Goal: Navigation & Orientation: Find specific page/section

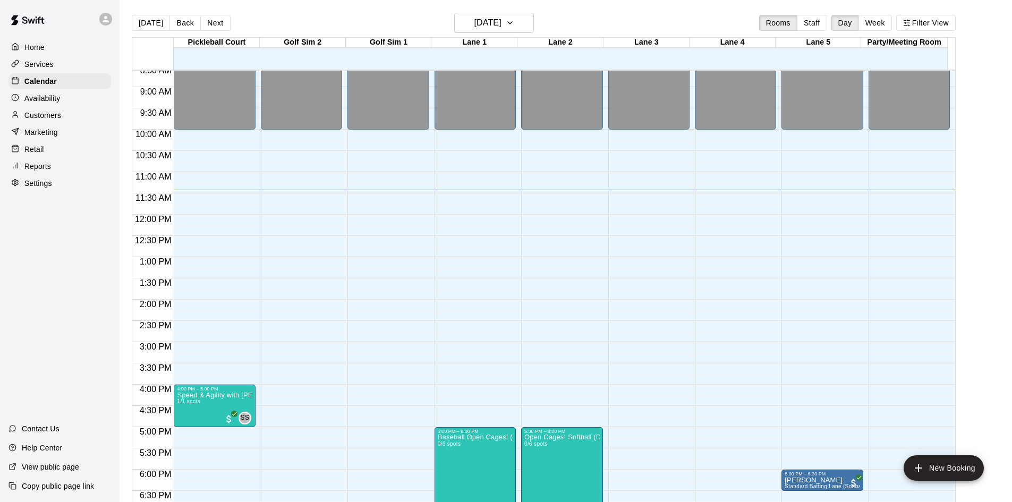
scroll to position [526, 0]
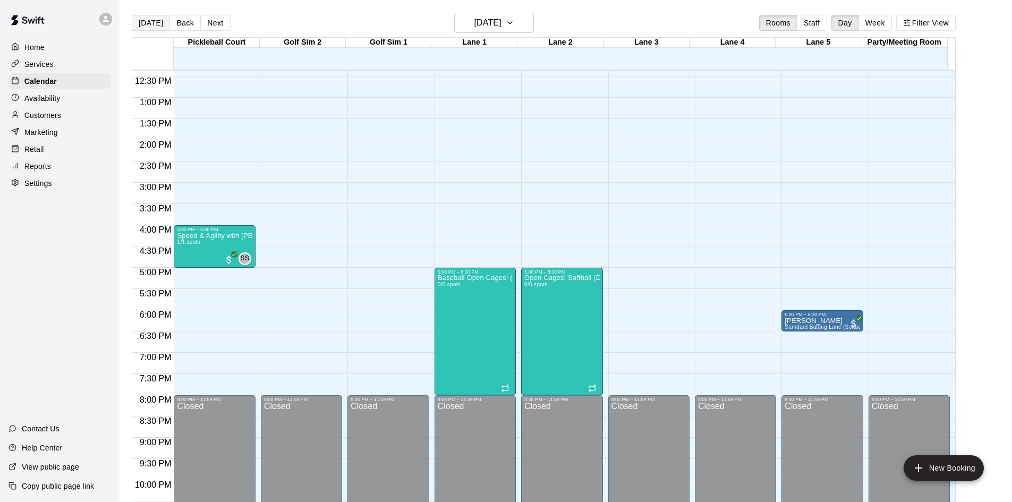
click at [152, 16] on button "[DATE]" at bounding box center [151, 23] width 38 height 16
click at [151, 27] on button "[DATE]" at bounding box center [151, 23] width 38 height 16
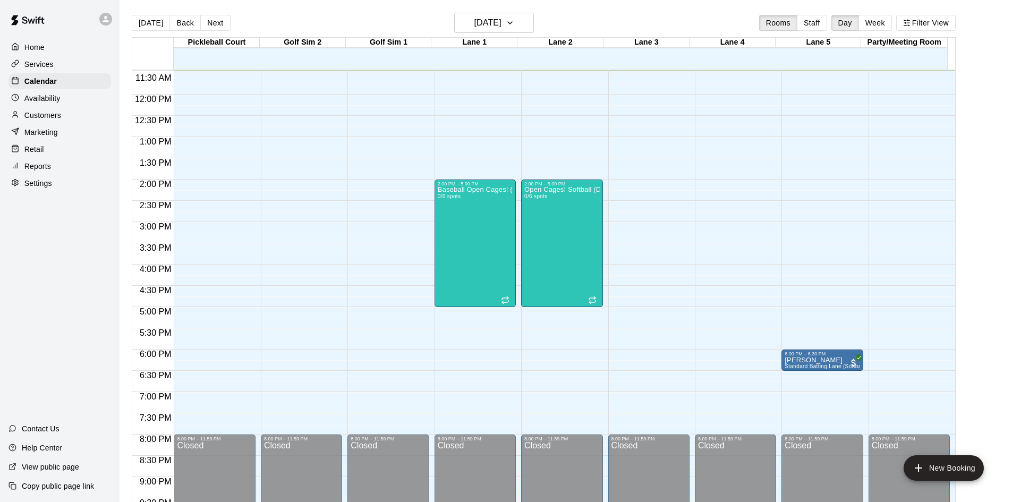
scroll to position [380, 0]
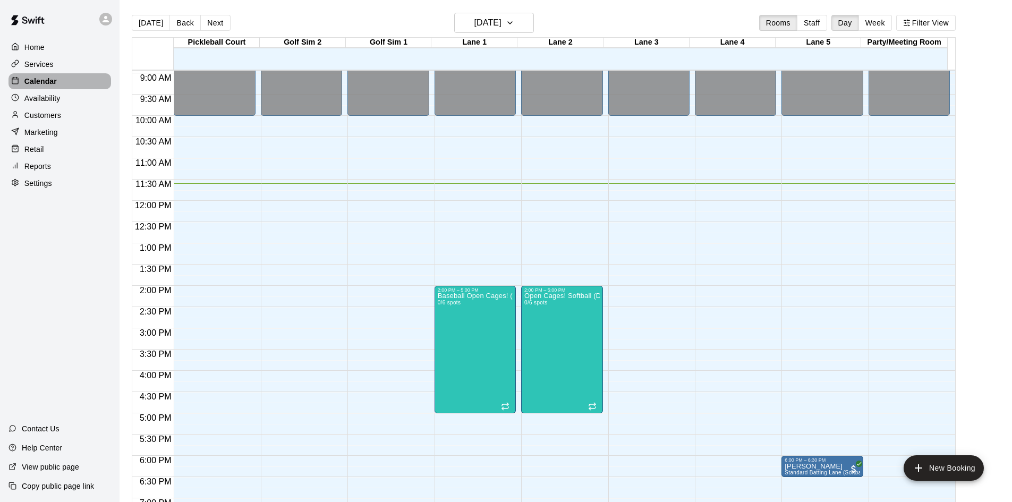
click at [37, 82] on p "Calendar" at bounding box center [40, 81] width 32 height 11
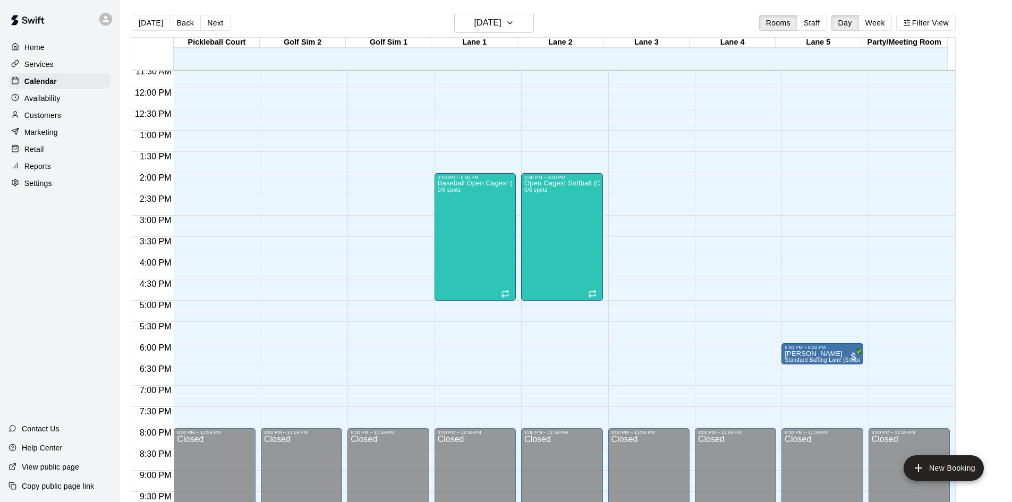
scroll to position [280, 0]
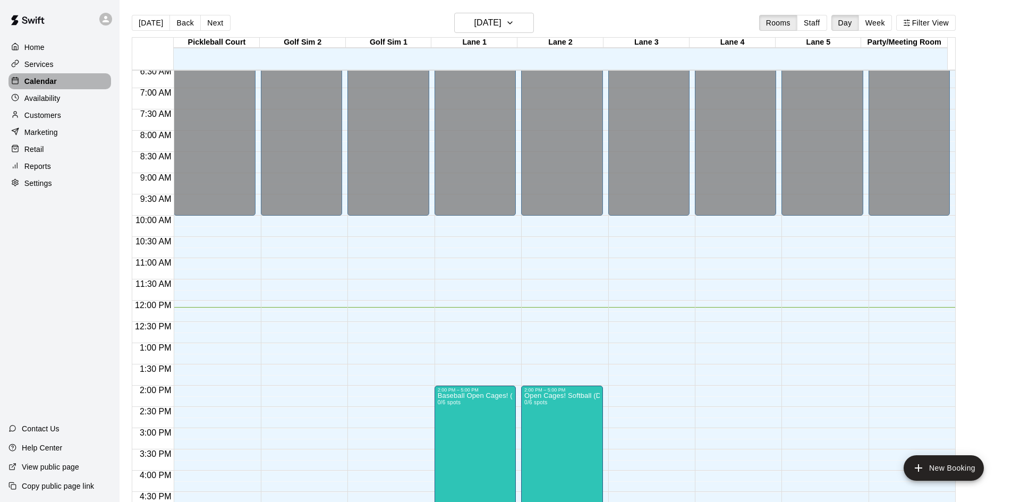
click at [44, 82] on p "Calendar" at bounding box center [40, 81] width 32 height 11
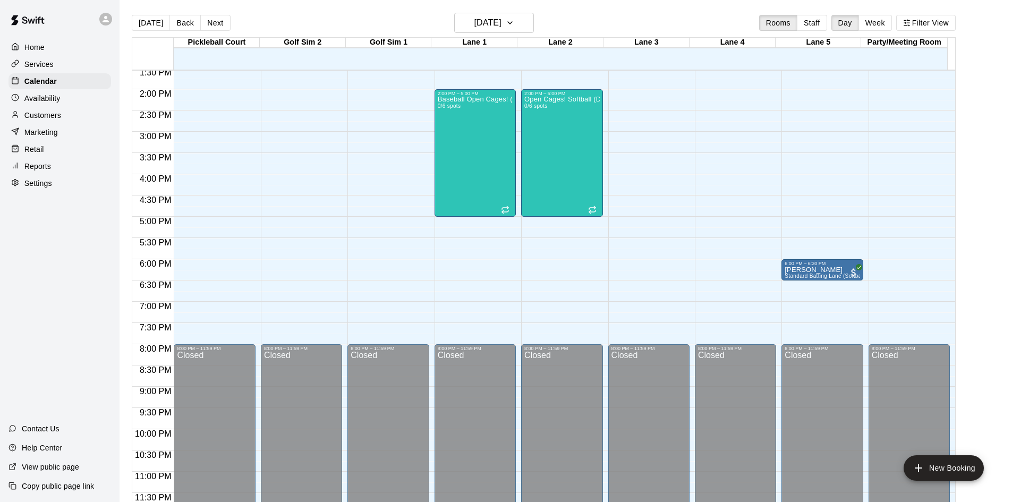
scroll to position [259, 0]
